Goal: Task Accomplishment & Management: Use online tool/utility

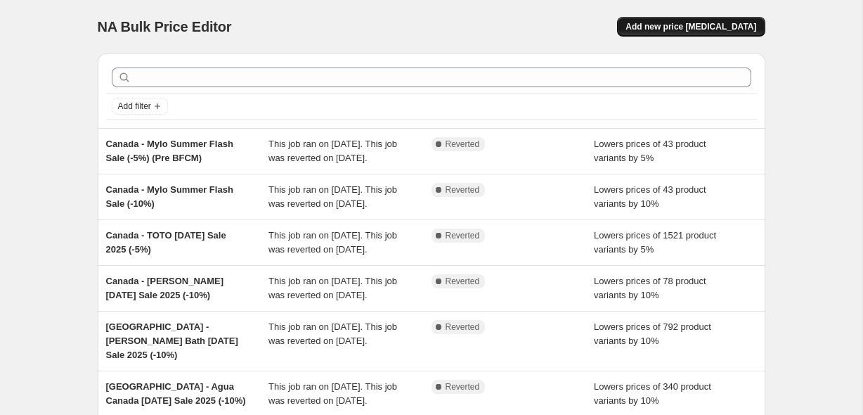
click at [664, 30] on span "Add new price [MEDICAL_DATA]" at bounding box center [691, 26] width 131 height 11
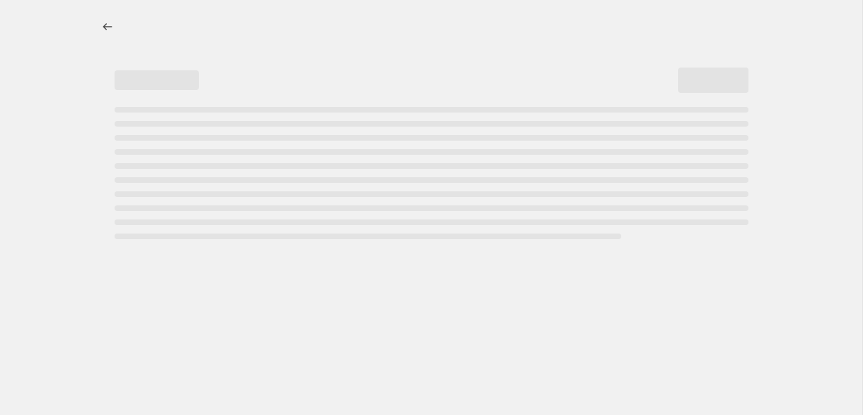
select select "percentage"
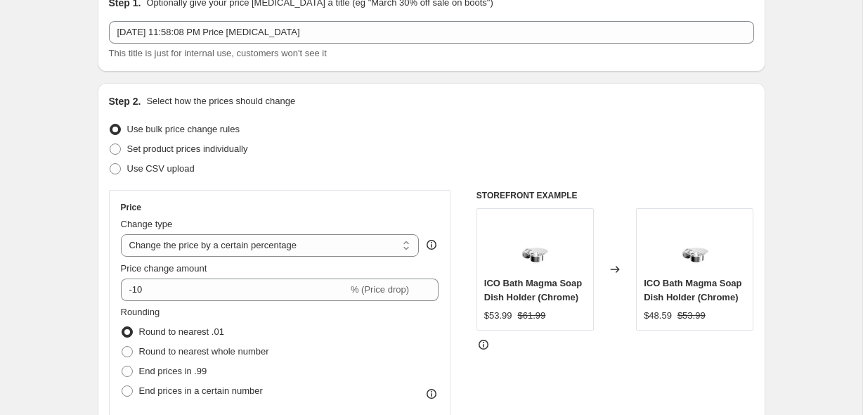
scroll to position [94, 0]
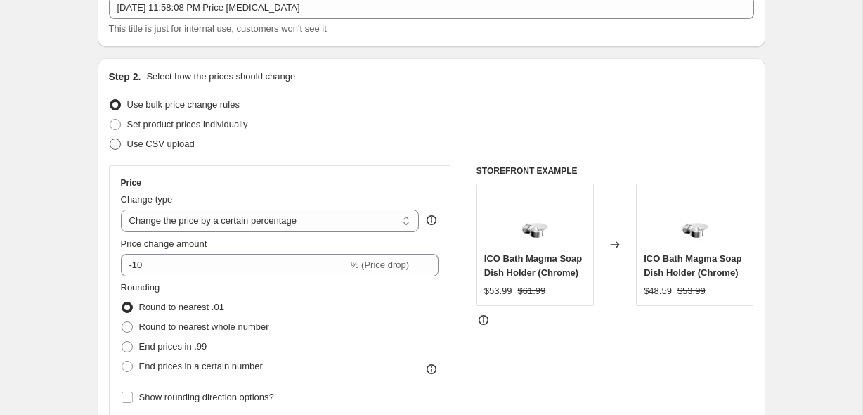
click at [164, 135] on label "Use CSV upload" at bounding box center [152, 144] width 86 height 20
click at [110, 139] on input "Use CSV upload" at bounding box center [110, 139] width 1 height 1
radio input "true"
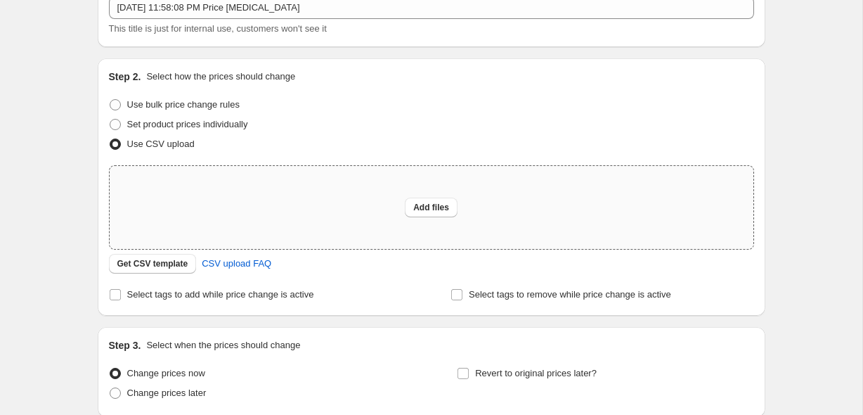
click at [239, 219] on div "Add files" at bounding box center [432, 207] width 644 height 83
type input "C:\fakepath\Canada Harvest Sale Prices (EXCLUDING RIOBEL).csv"
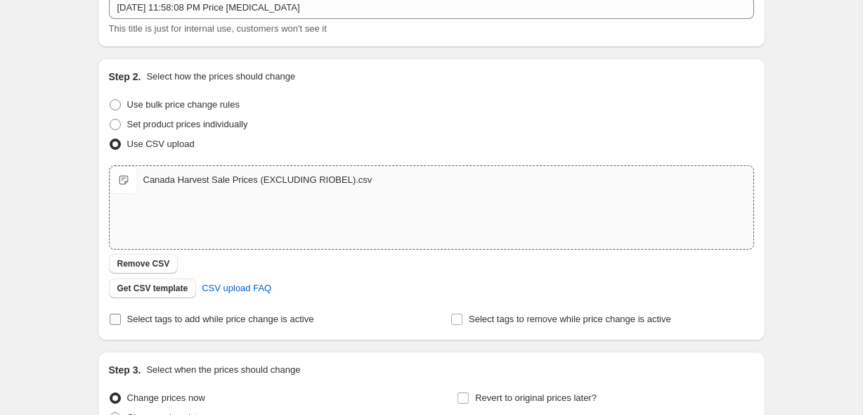
click at [136, 319] on span "Select tags to add while price change is active" at bounding box center [220, 319] width 187 height 11
click at [121, 319] on input "Select tags to add while price change is active" at bounding box center [115, 319] width 11 height 11
checkbox input "true"
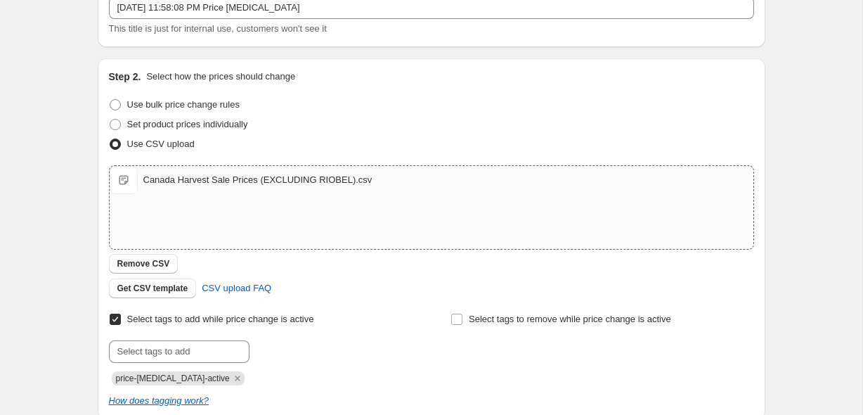
scroll to position [193, 0]
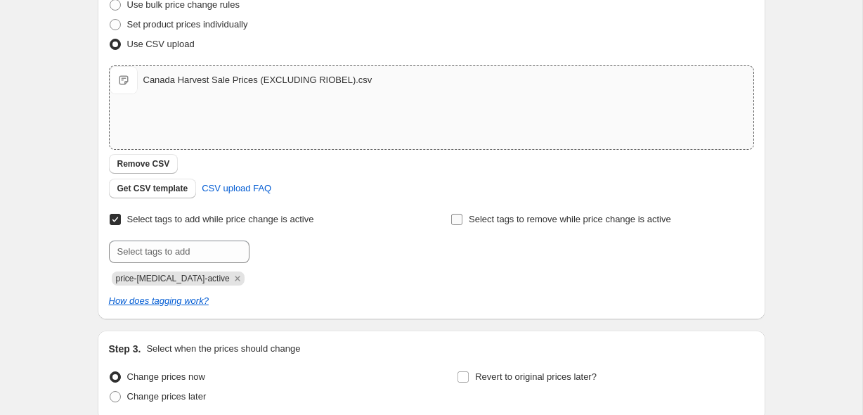
click at [487, 221] on span "Select tags to remove while price change is active" at bounding box center [570, 219] width 202 height 11
click at [463, 221] on input "Select tags to remove while price change is active" at bounding box center [456, 219] width 11 height 11
checkbox input "true"
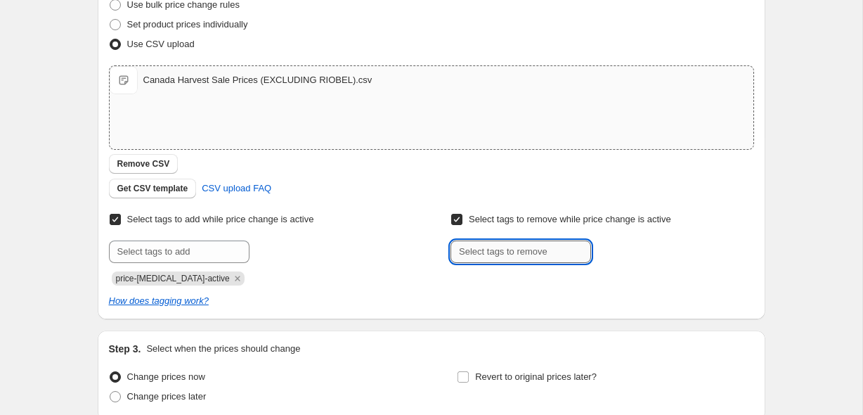
click at [506, 262] on input "text" at bounding box center [521, 251] width 141 height 22
paste input "__label:Flash Sale:#FF6F3C:bestseller"
type input "__label:Flash Sale:#FF6F3C:bestseller"
click at [610, 247] on b "Add" at bounding box center [611, 250] width 16 height 10
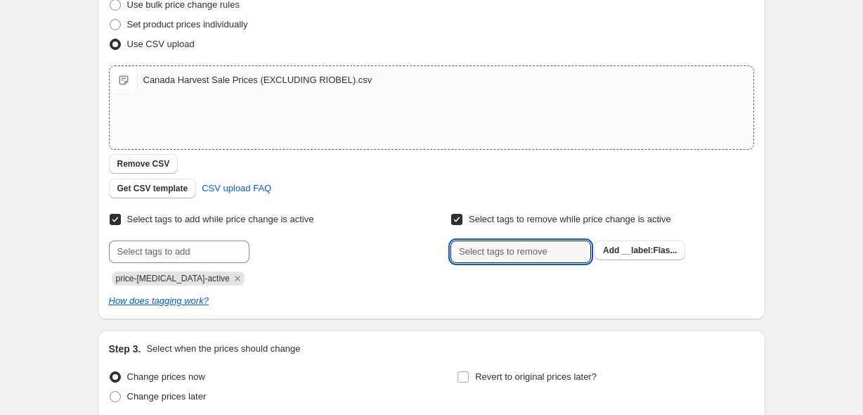
scroll to position [0, 0]
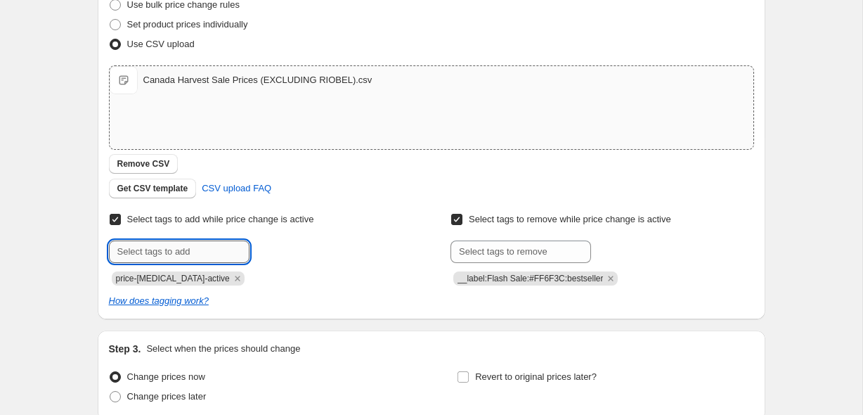
click at [188, 247] on input "text" at bounding box center [179, 251] width 141 height 22
paste input "__label:Flash Sale:#FF6F3C:bestseller"
click at [121, 250] on input "__label:Flash Sale:#FF6F3C:bestseller" at bounding box center [179, 251] width 141 height 22
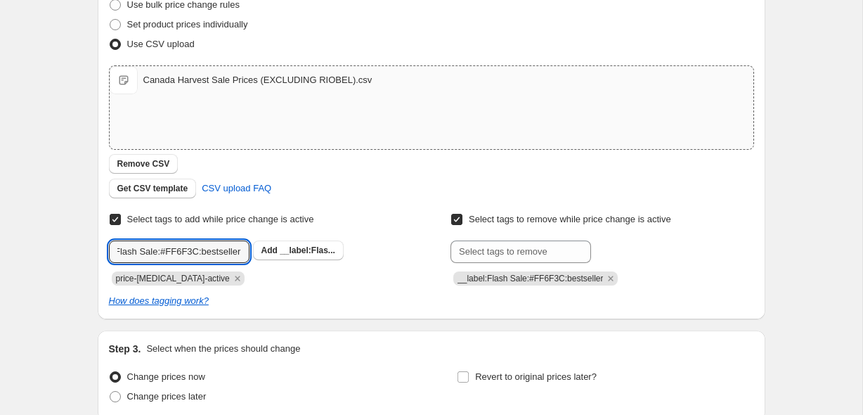
scroll to position [0, 0]
click at [160, 252] on input "__label:Flash Sale:#FF6F3C:bestseller" at bounding box center [179, 251] width 141 height 22
type input "__label:Harvest Sale:#FF6F3C:bestseller"
click at [290, 248] on span "__label:Harv..." at bounding box center [308, 250] width 56 height 10
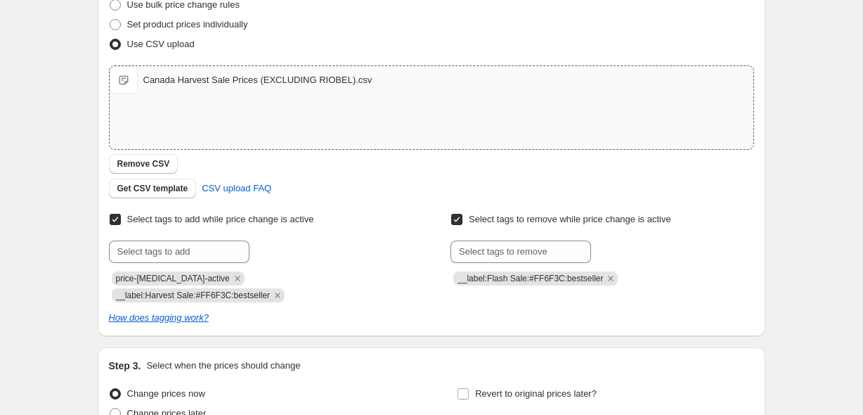
click at [191, 299] on span "__label:Harvest Sale:#FF6F3C:bestseller" at bounding box center [193, 295] width 154 height 10
copy span "__label:Harvest Sale:#FF6F3C:bestseller"
click at [60, 225] on div "Create new price [MEDICAL_DATA]. This page is ready Create new price [MEDICAL_D…" at bounding box center [431, 180] width 863 height 747
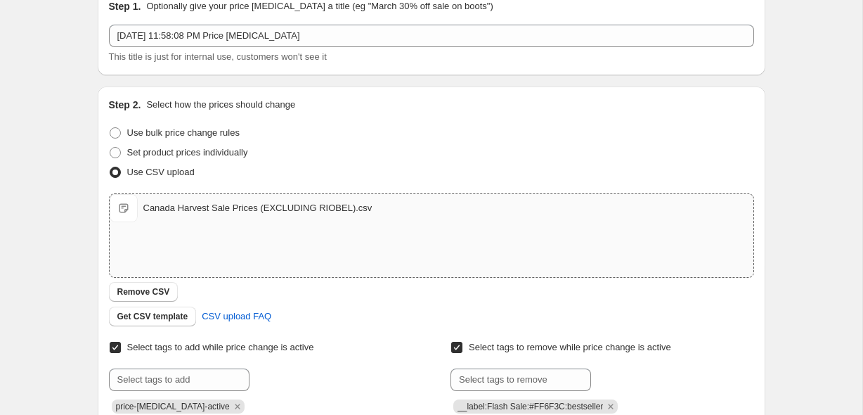
scroll to position [35, 0]
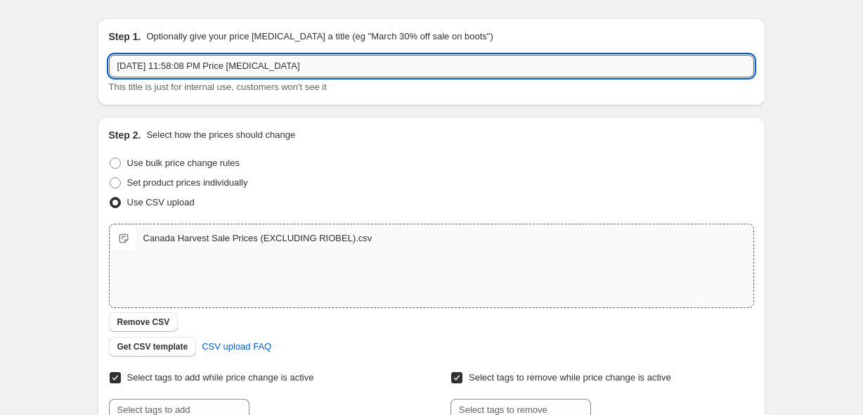
click at [151, 70] on input "[DATE] 11:58:08 PM Price [MEDICAL_DATA]" at bounding box center [431, 66] width 645 height 22
paste input "Harvest Sale 2025 ([DATE]-[DATE])"
type input "Harvest Sale 2025 ([DATE]-[DATE])"
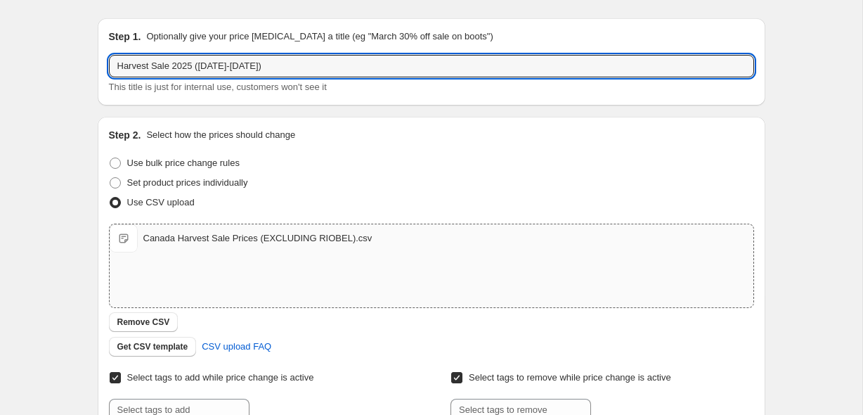
click at [75, 68] on div "Create new price [MEDICAL_DATA]. This page is ready Create new price [MEDICAL_D…" at bounding box center [431, 338] width 863 height 747
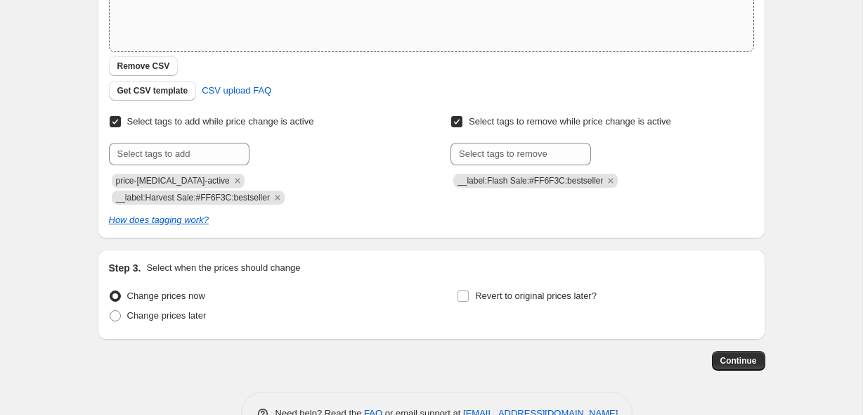
scroll to position [333, 0]
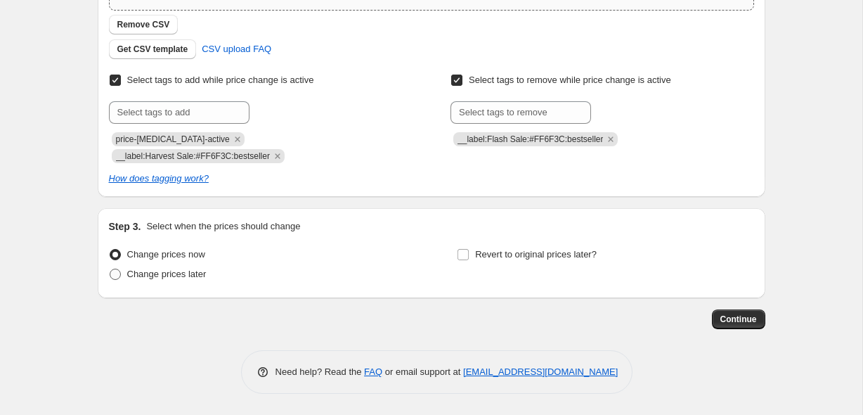
click at [163, 271] on span "Change prices later" at bounding box center [166, 274] width 79 height 11
click at [110, 269] on input "Change prices later" at bounding box center [110, 269] width 1 height 1
radio input "true"
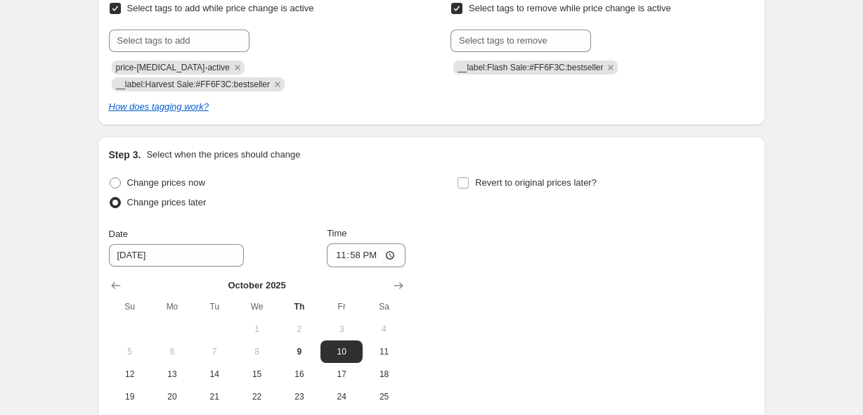
scroll to position [456, 0]
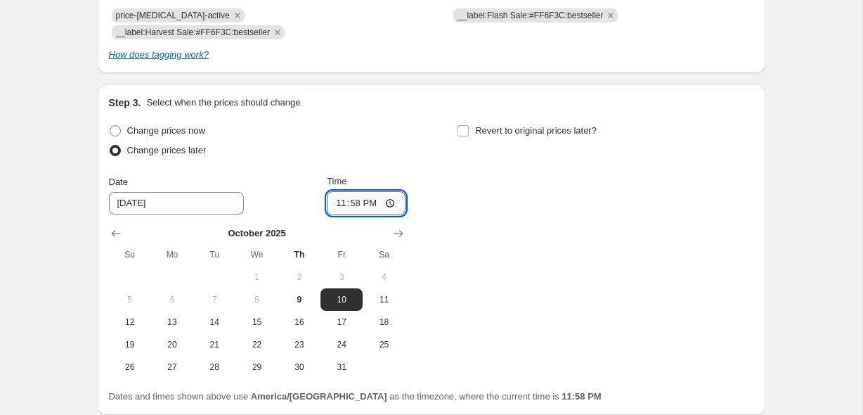
click at [337, 201] on input "23:58" at bounding box center [366, 203] width 79 height 24
type input "00:00"
click at [494, 134] on span "Revert to original prices later?" at bounding box center [536, 130] width 122 height 11
click at [469, 134] on input "Revert to original prices later?" at bounding box center [463, 130] width 11 height 11
checkbox input "true"
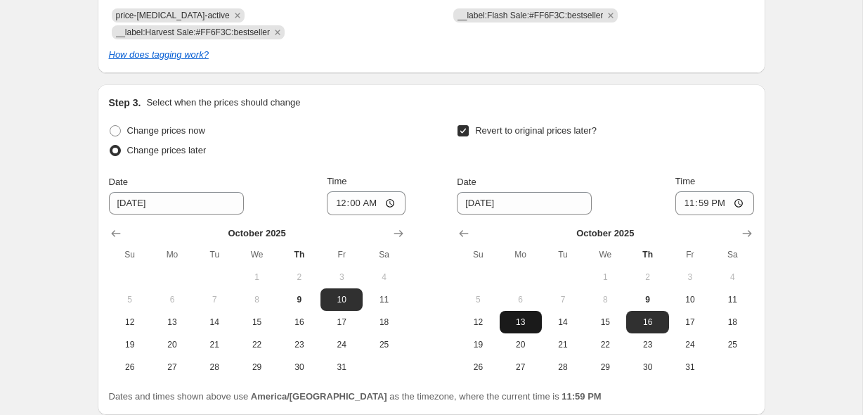
click at [525, 324] on span "13" at bounding box center [521, 321] width 31 height 11
type input "[DATE]"
click at [706, 124] on div "Revert to original prices later?" at bounding box center [605, 142] width 297 height 42
click at [182, 128] on span "Change prices now" at bounding box center [166, 130] width 78 height 11
click at [110, 126] on input "Change prices now" at bounding box center [110, 125] width 1 height 1
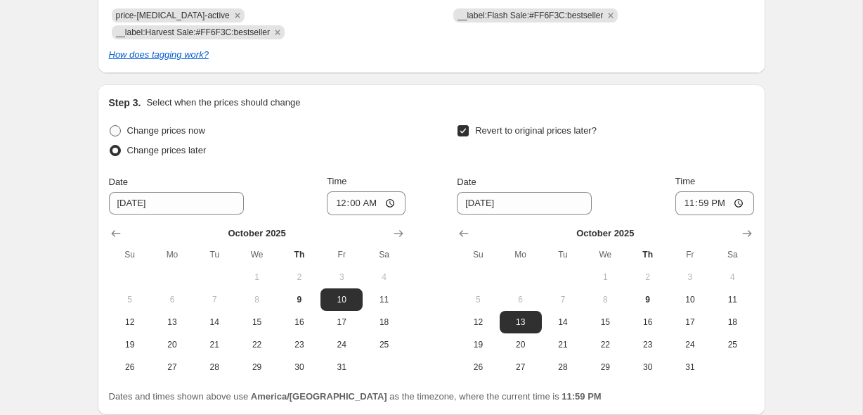
radio input "true"
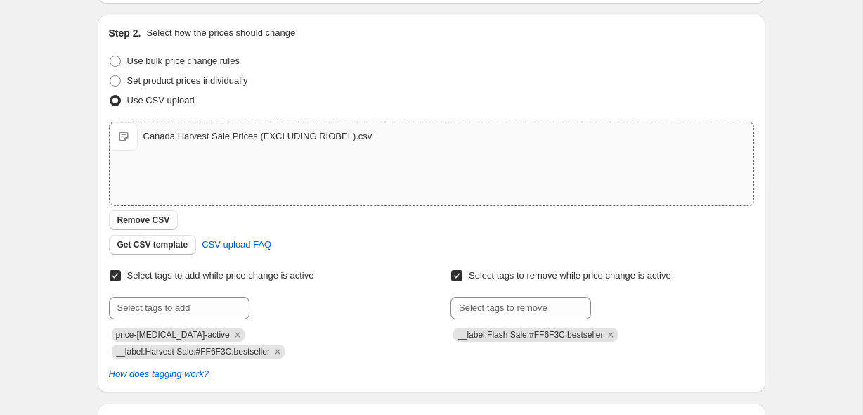
scroll to position [158, 0]
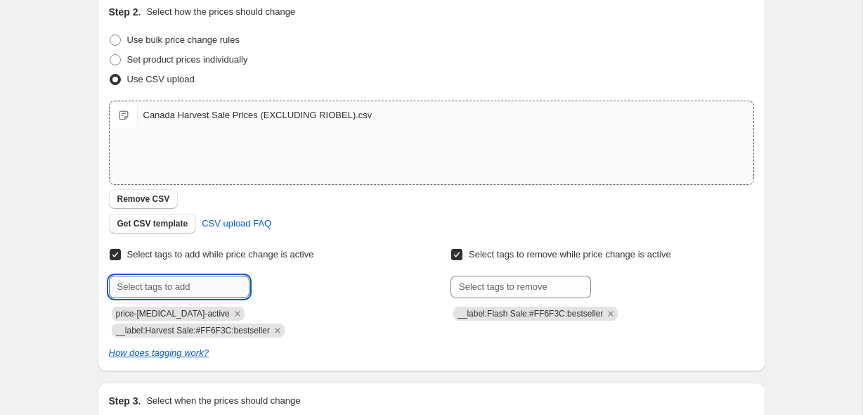
click at [140, 279] on input "text" at bounding box center [179, 287] width 141 height 22
type input "active-sale"
click at [288, 283] on span "active-sale" at bounding box center [301, 286] width 43 height 10
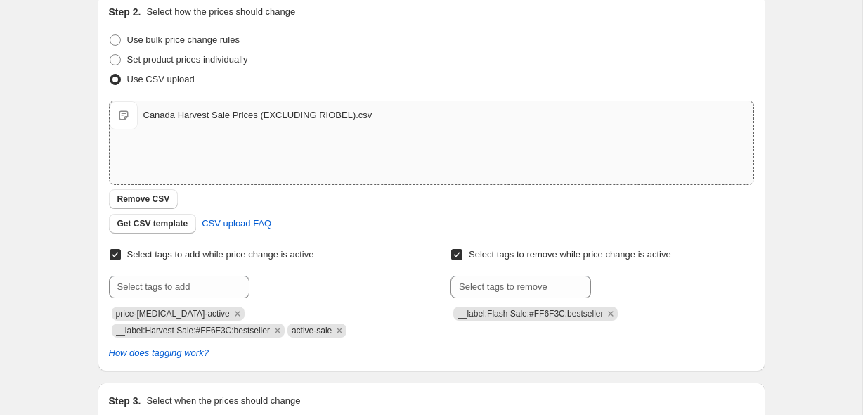
click at [514, 311] on span "__label:Flash Sale:#FF6F3C:bestseller" at bounding box center [531, 314] width 146 height 10
copy span "__label:Flash Sale:#FF6F3C:bestseller"
click at [54, 81] on div "Create new price [MEDICAL_DATA]. This page is ready Create new price [MEDICAL_D…" at bounding box center [431, 336] width 863 height 988
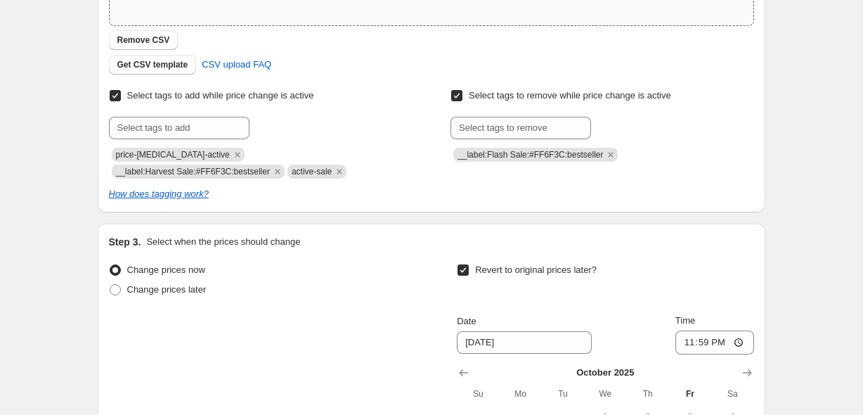
scroll to position [573, 0]
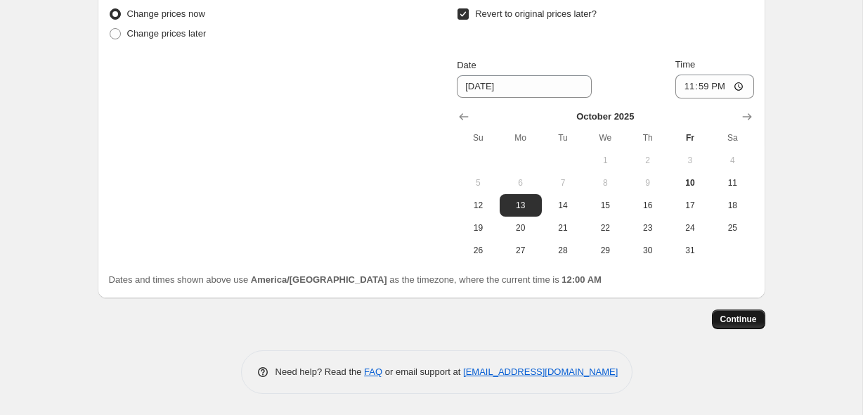
click at [721, 317] on span "Continue" at bounding box center [739, 319] width 37 height 11
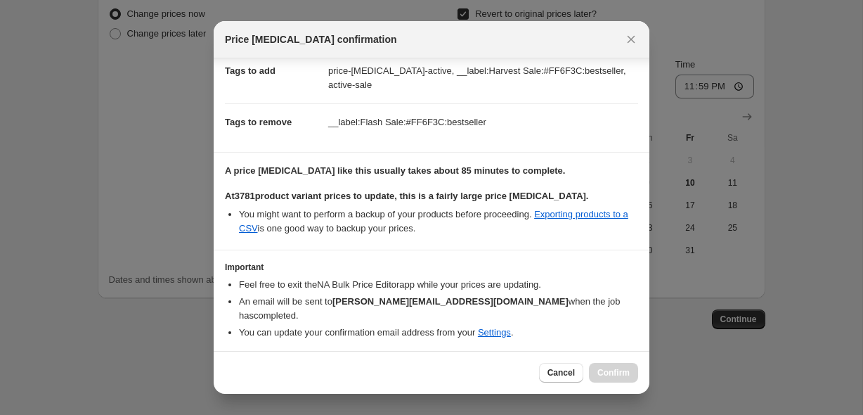
scroll to position [165, 0]
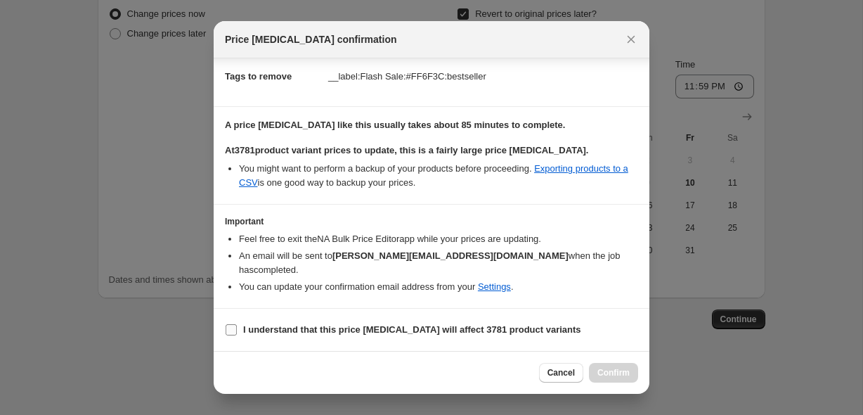
click at [399, 322] on label "I understand that this price [MEDICAL_DATA] will affect 3781 product variants" at bounding box center [403, 330] width 356 height 20
click at [237, 324] on input "I understand that this price [MEDICAL_DATA] will affect 3781 product variants" at bounding box center [231, 329] width 11 height 11
checkbox input "true"
click at [622, 373] on span "Confirm" at bounding box center [614, 372] width 32 height 11
